Goal: Check status: Check status

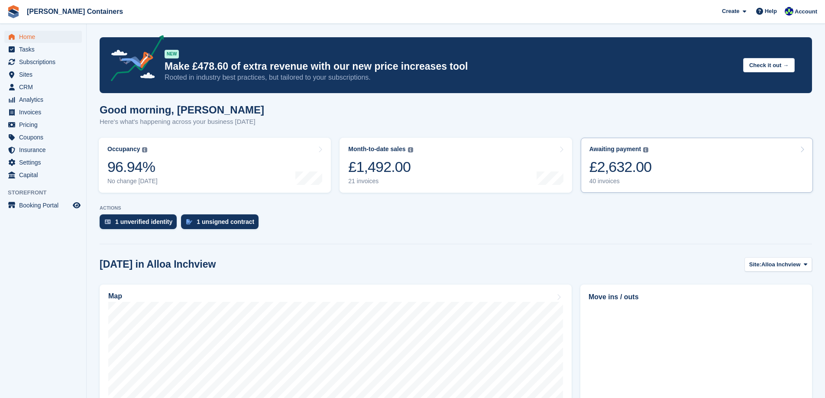
click at [660, 162] on link "Awaiting payment The total outstanding balance on all open invoices. £2,632.00 …" at bounding box center [697, 165] width 232 height 55
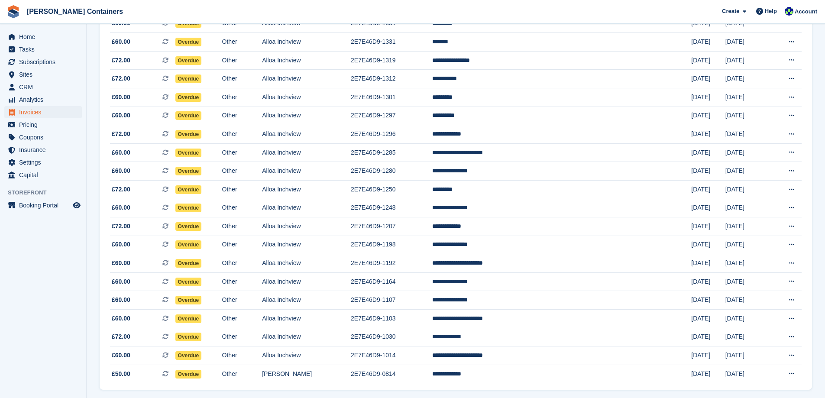
scroll to position [528, 0]
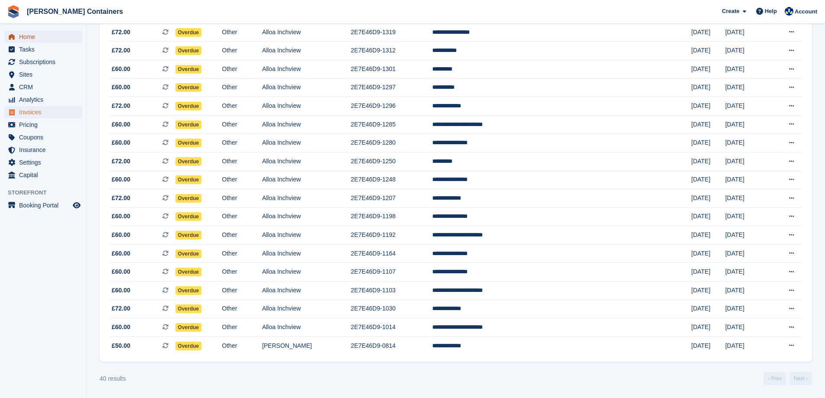
click at [20, 35] on span "Home" at bounding box center [45, 37] width 52 height 12
